Goal: Find specific page/section: Find specific page/section

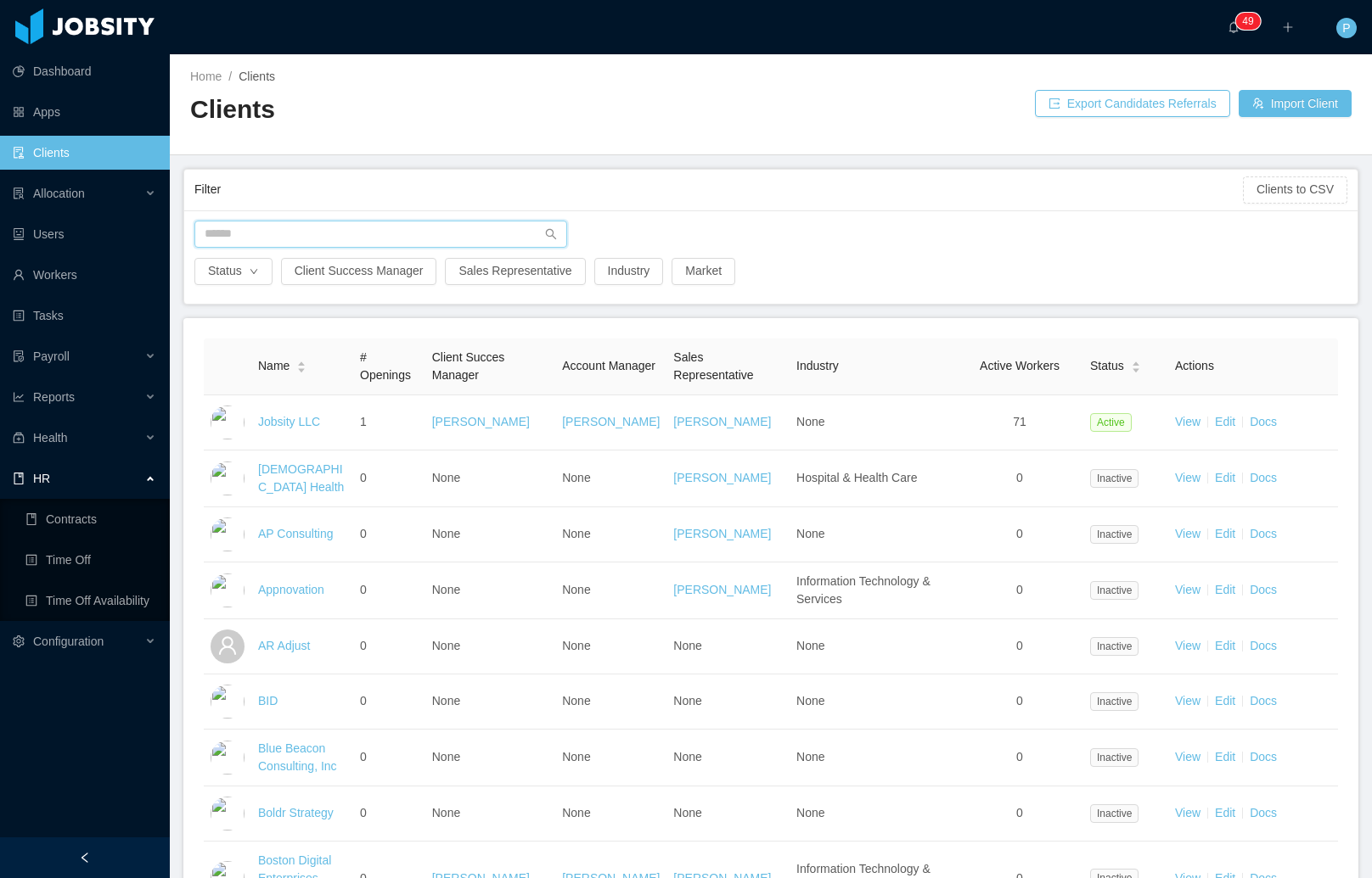
click at [319, 240] on input "text" at bounding box center [381, 234] width 373 height 27
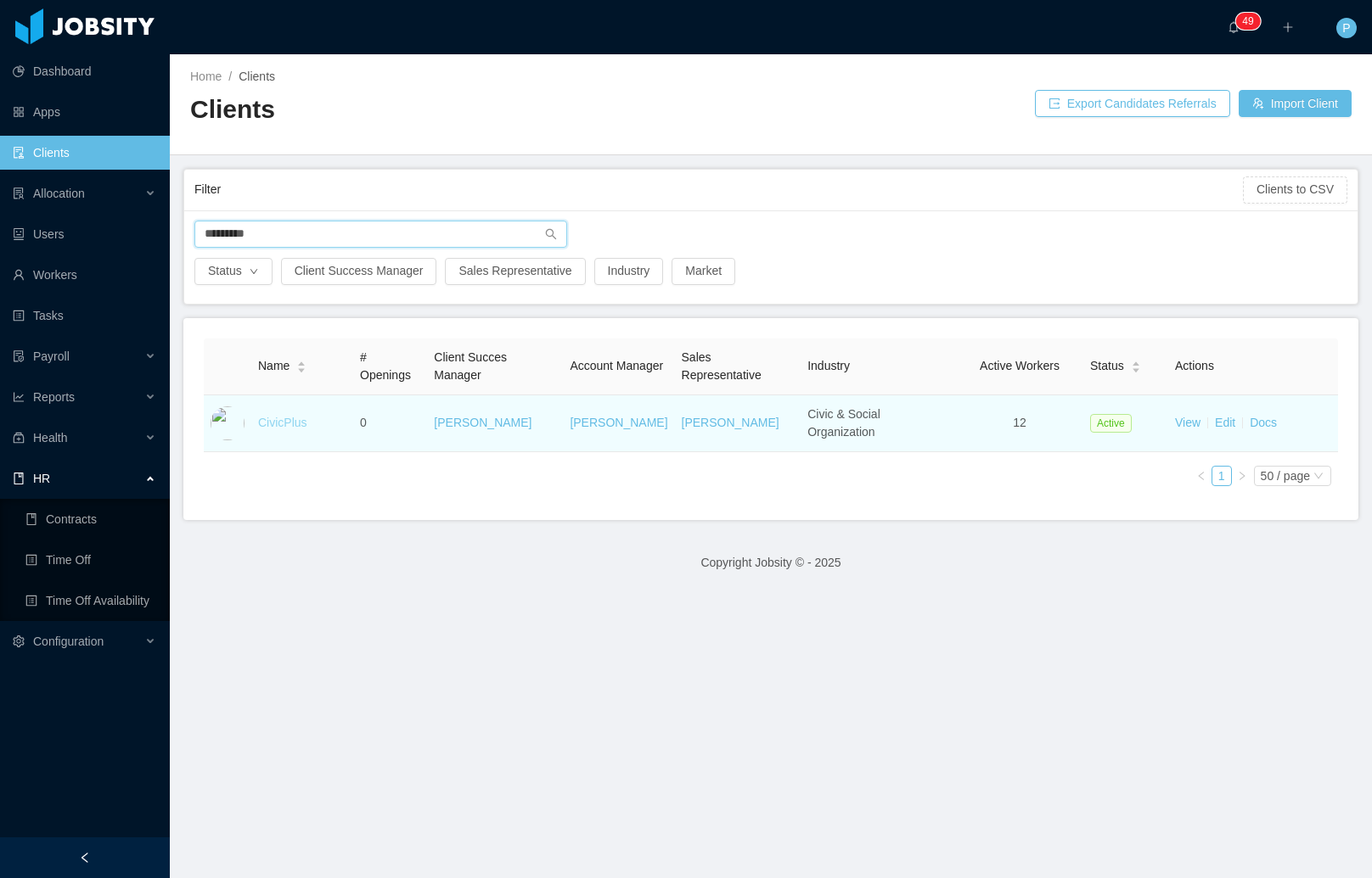
type input "*********"
click at [283, 423] on link "CivicPlus" at bounding box center [283, 422] width 50 height 14
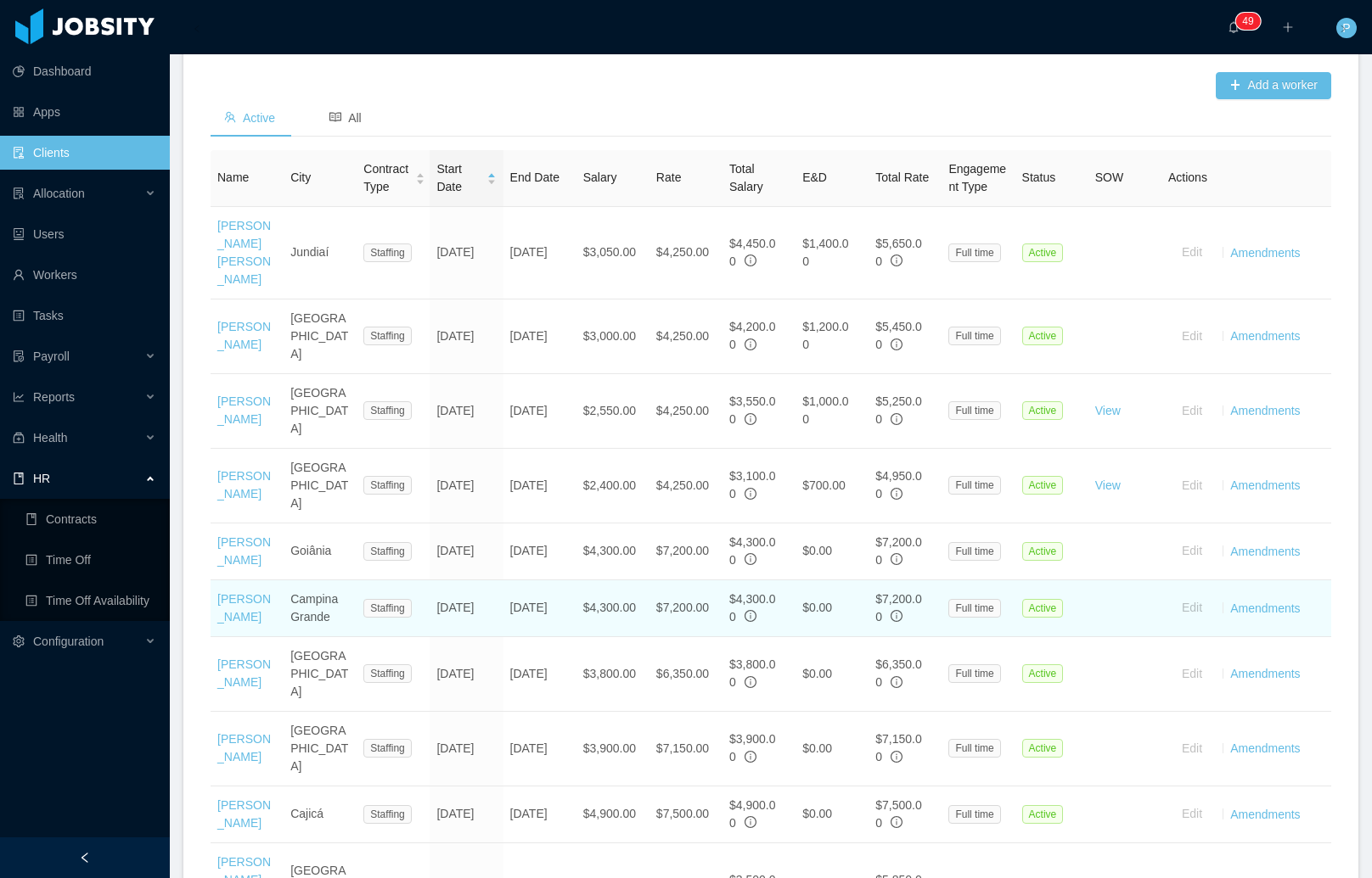
scroll to position [803, 0]
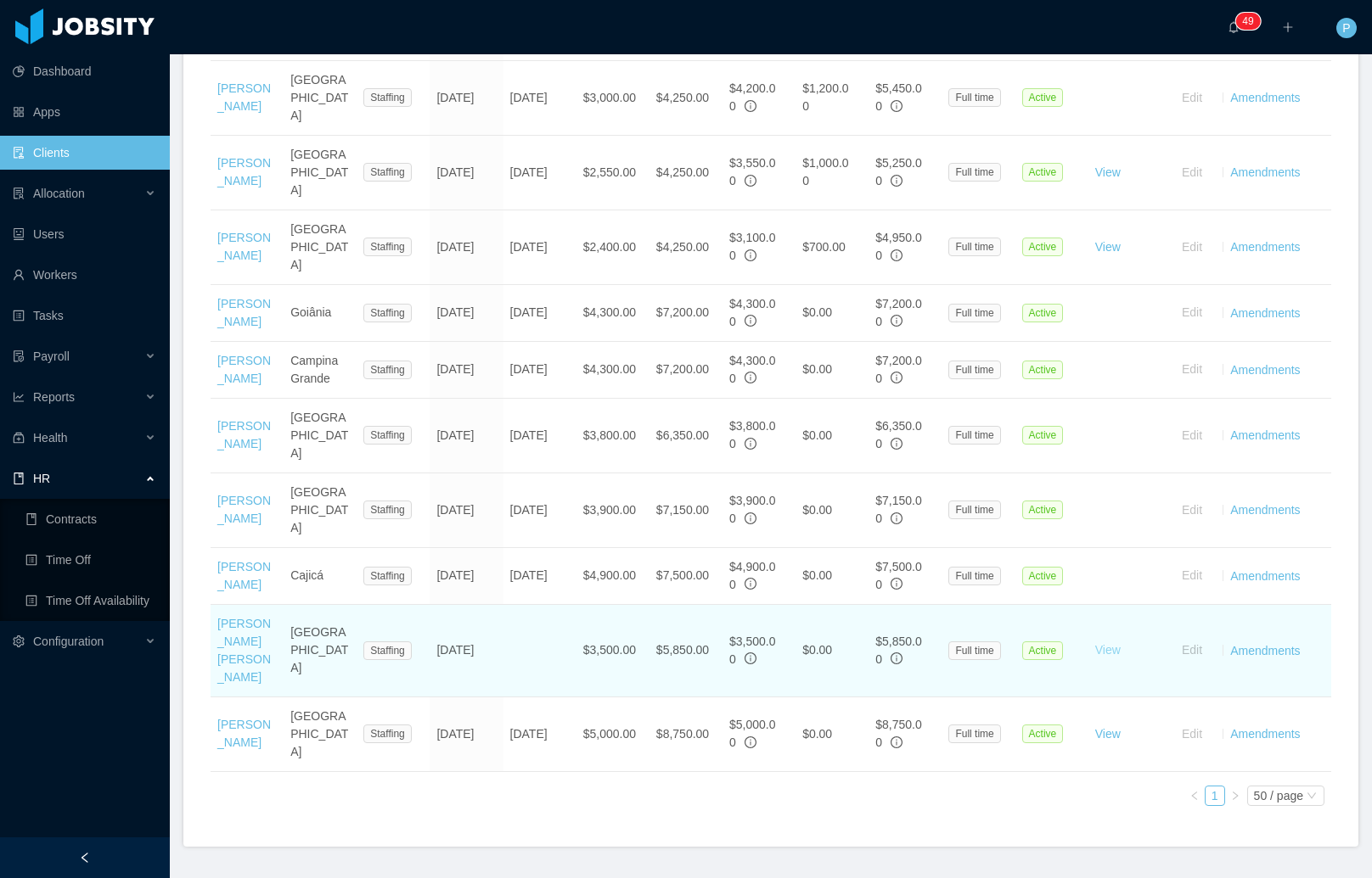
click at [1095, 643] on link "View" at bounding box center [1108, 650] width 26 height 14
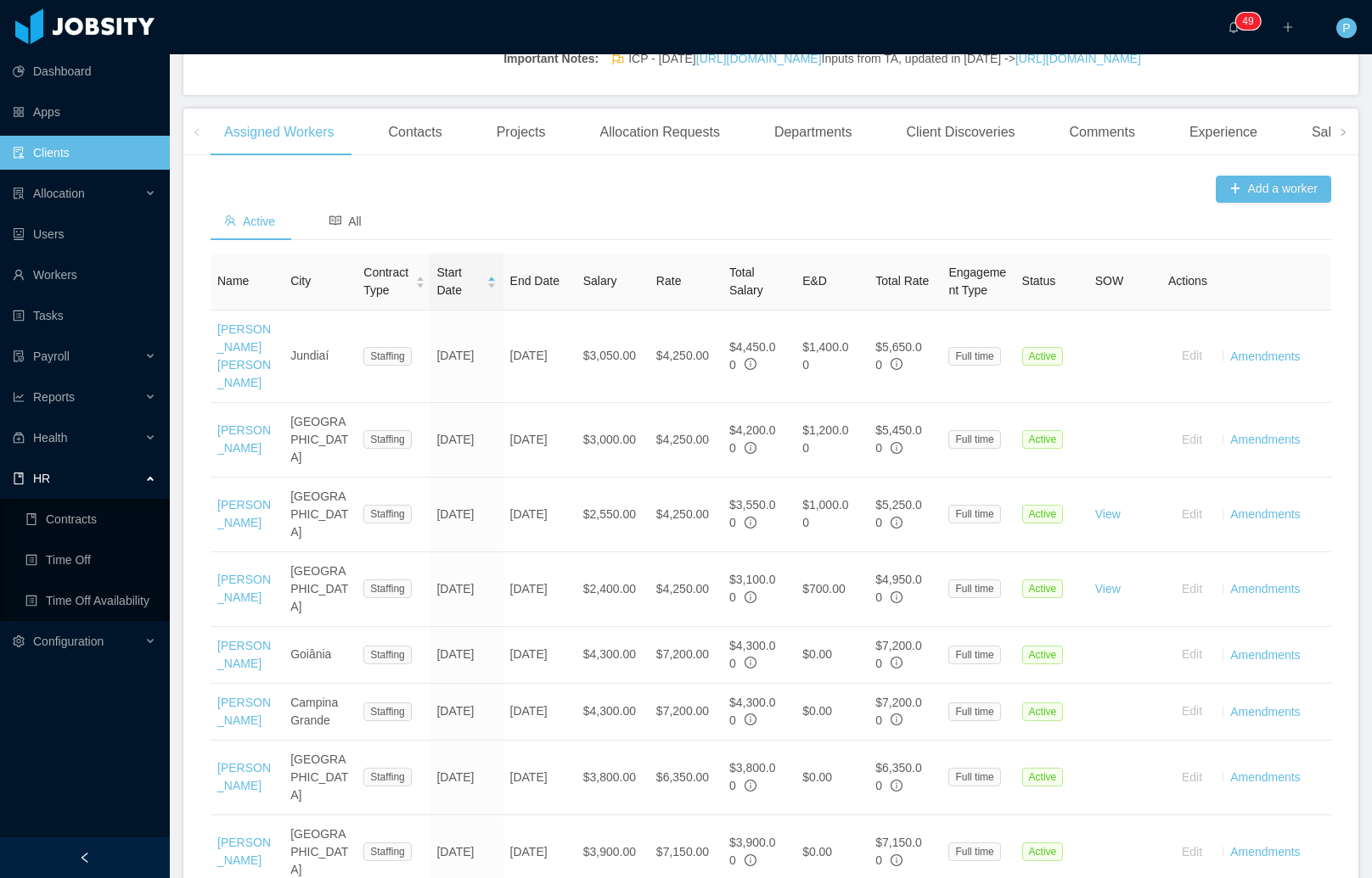
scroll to position [0, 0]
